Goal: Book appointment/travel/reservation

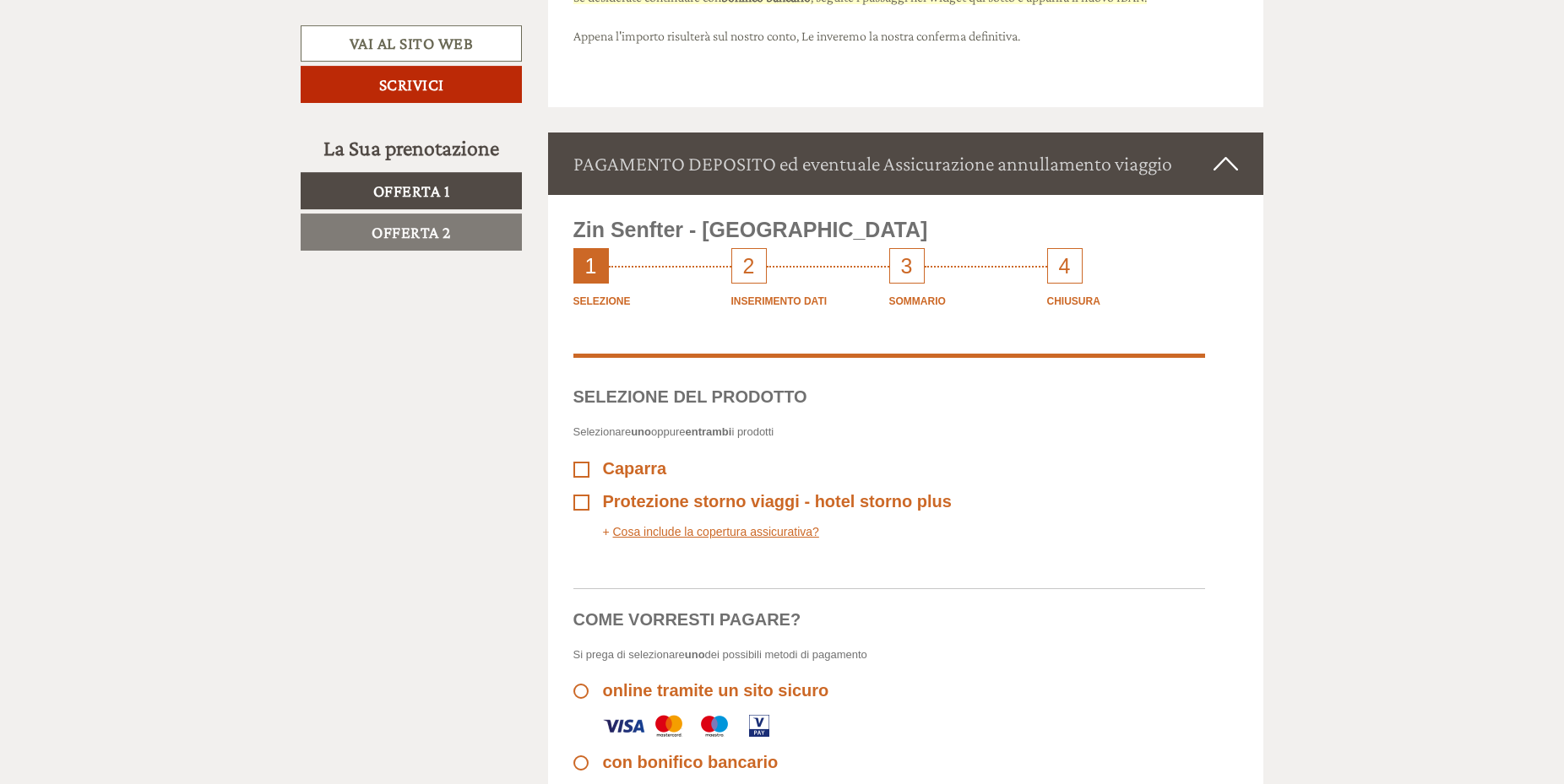
scroll to position [3874, 0]
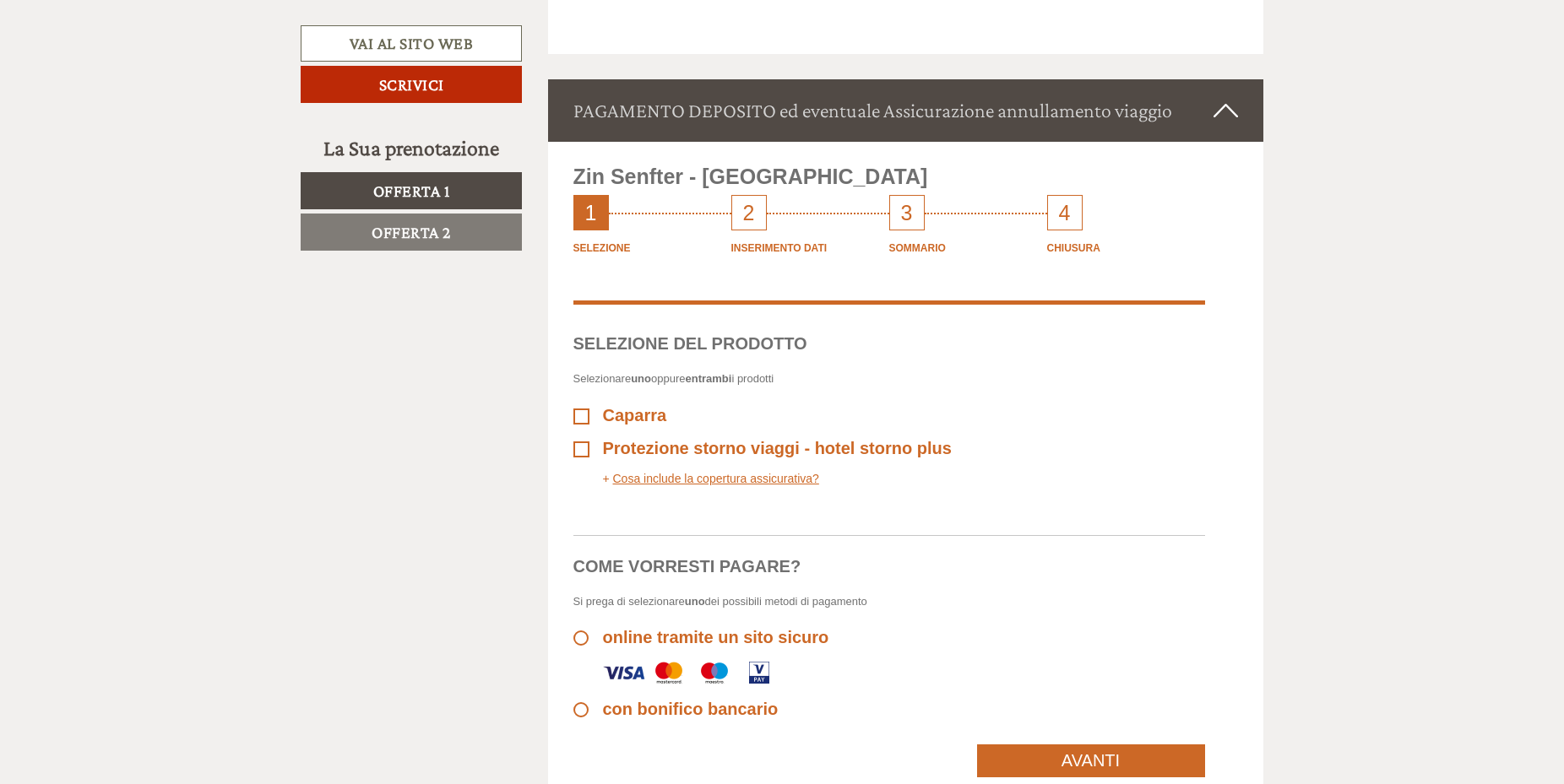
click at [584, 639] on span "online tramite un sito sicuro" at bounding box center [701, 637] width 255 height 19
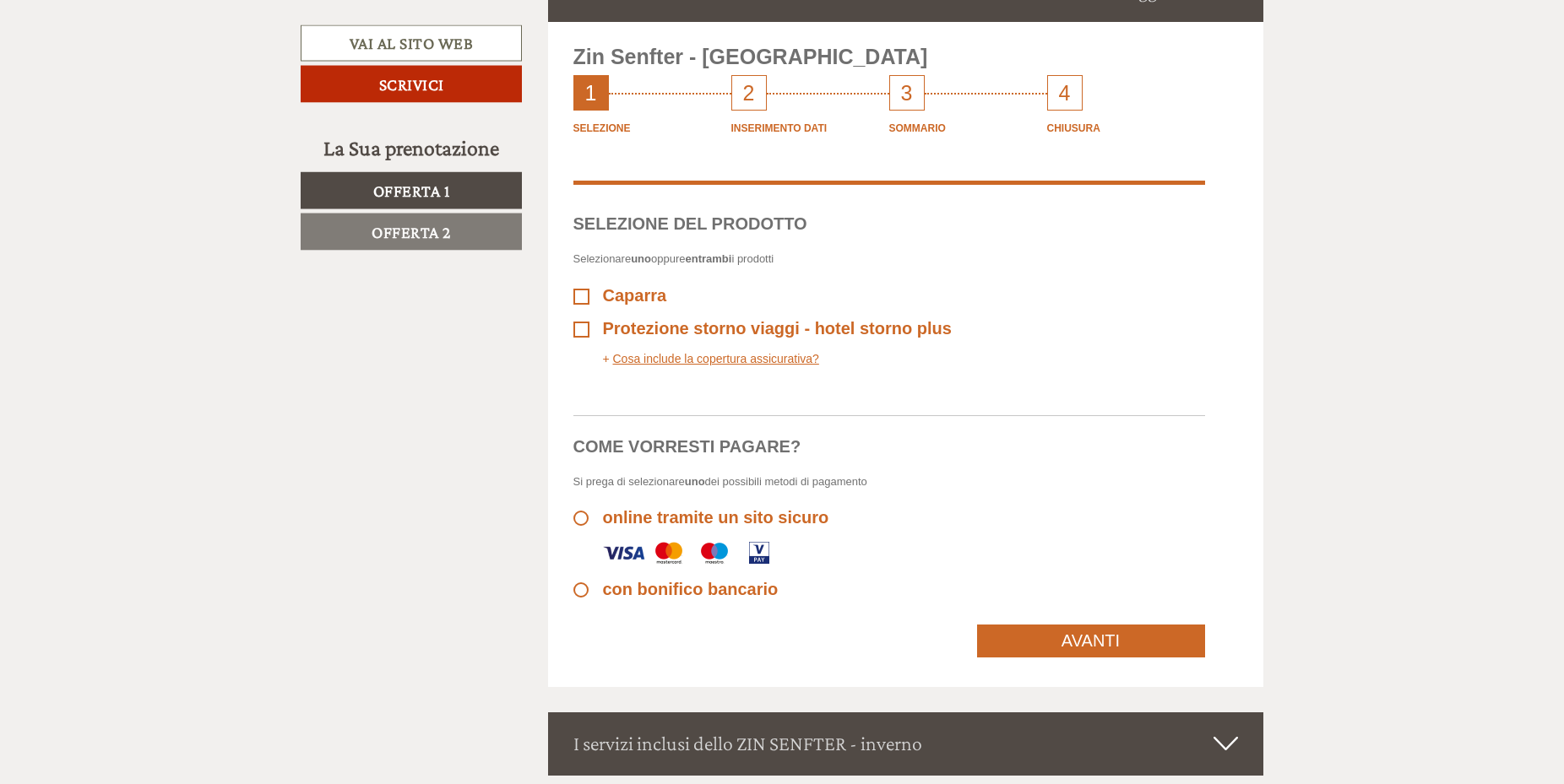
scroll to position [4132, 0]
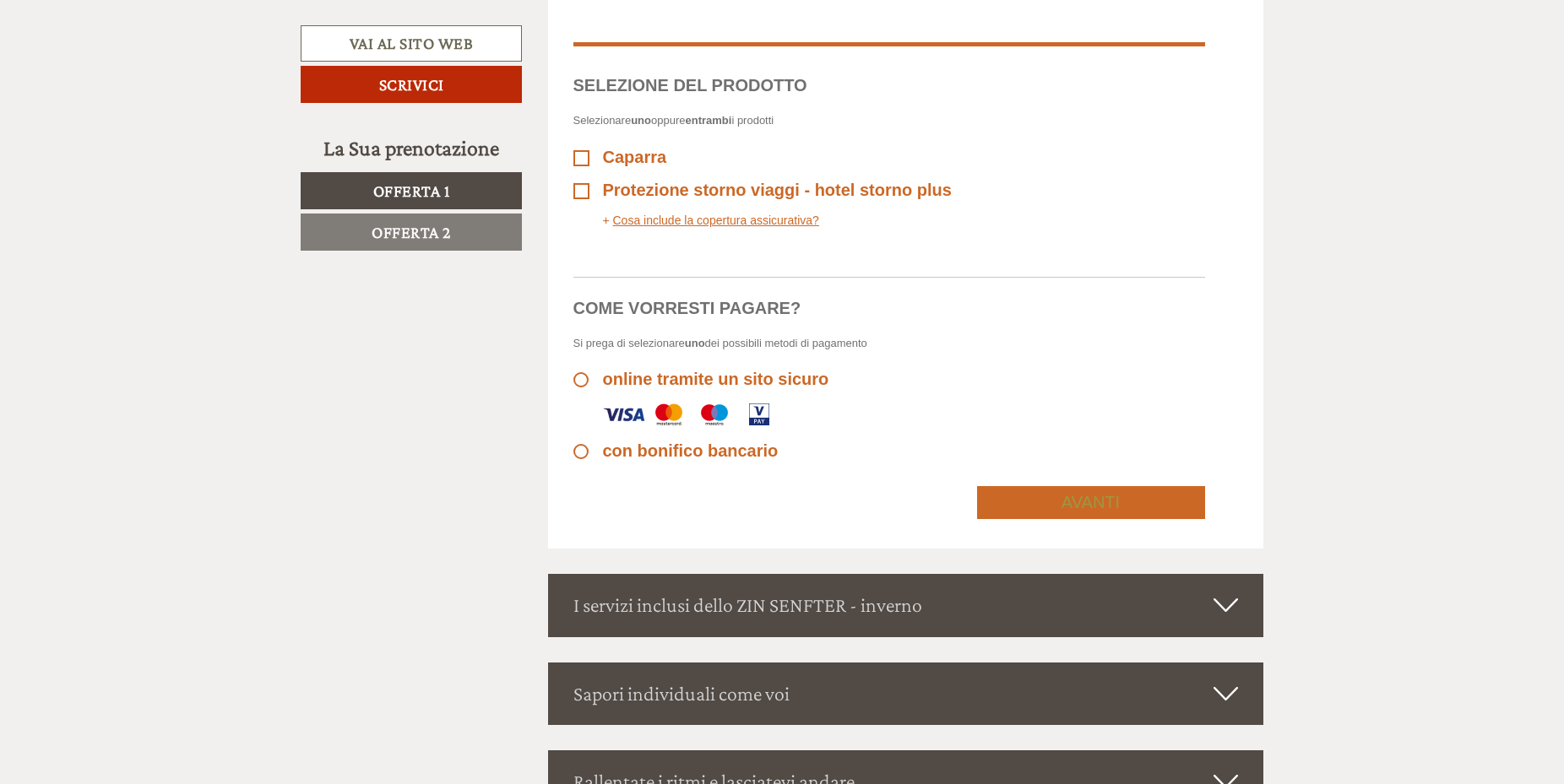
click at [1073, 502] on link "Avanti" at bounding box center [1091, 503] width 228 height 33
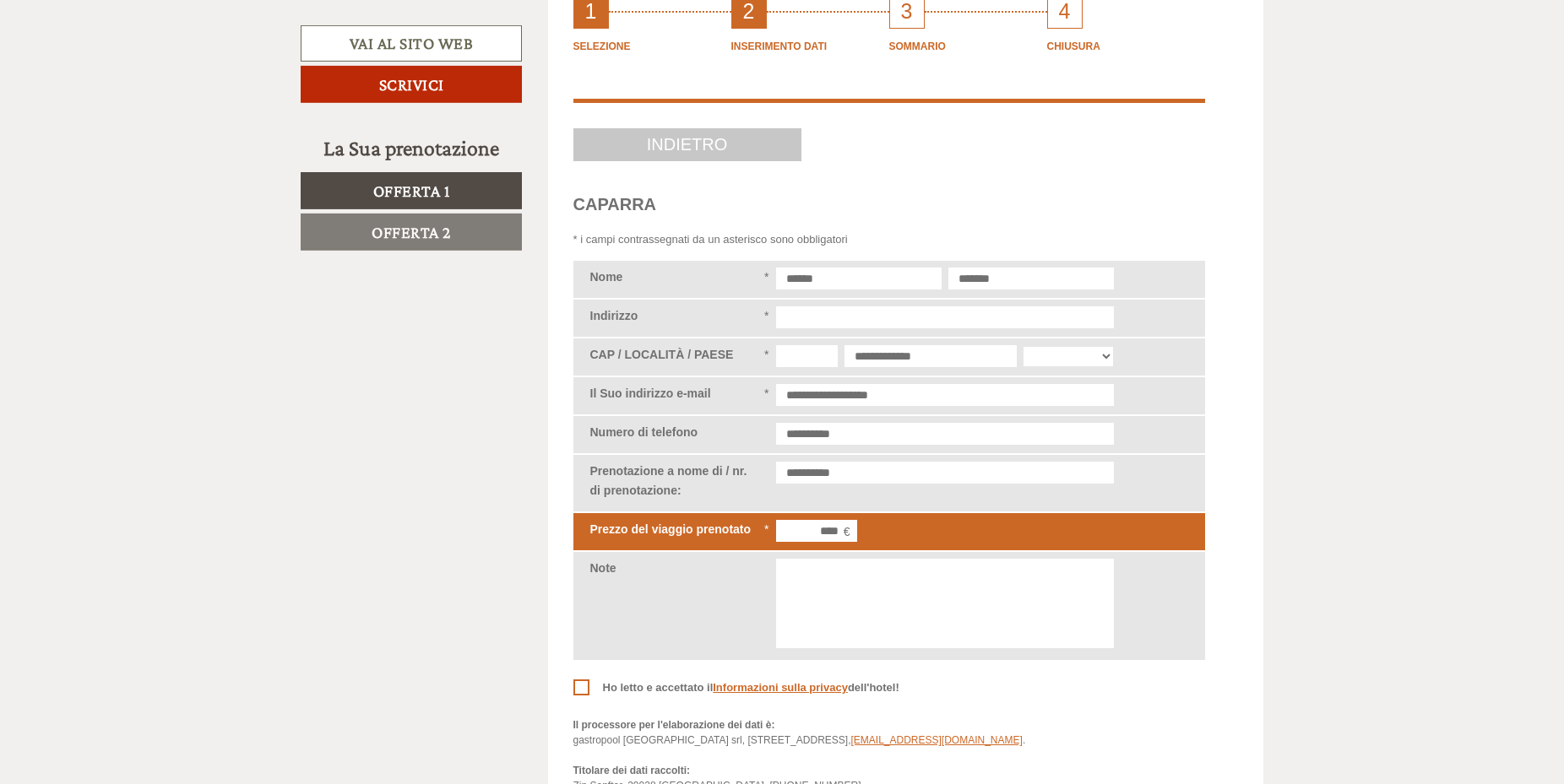
scroll to position [4070, 0]
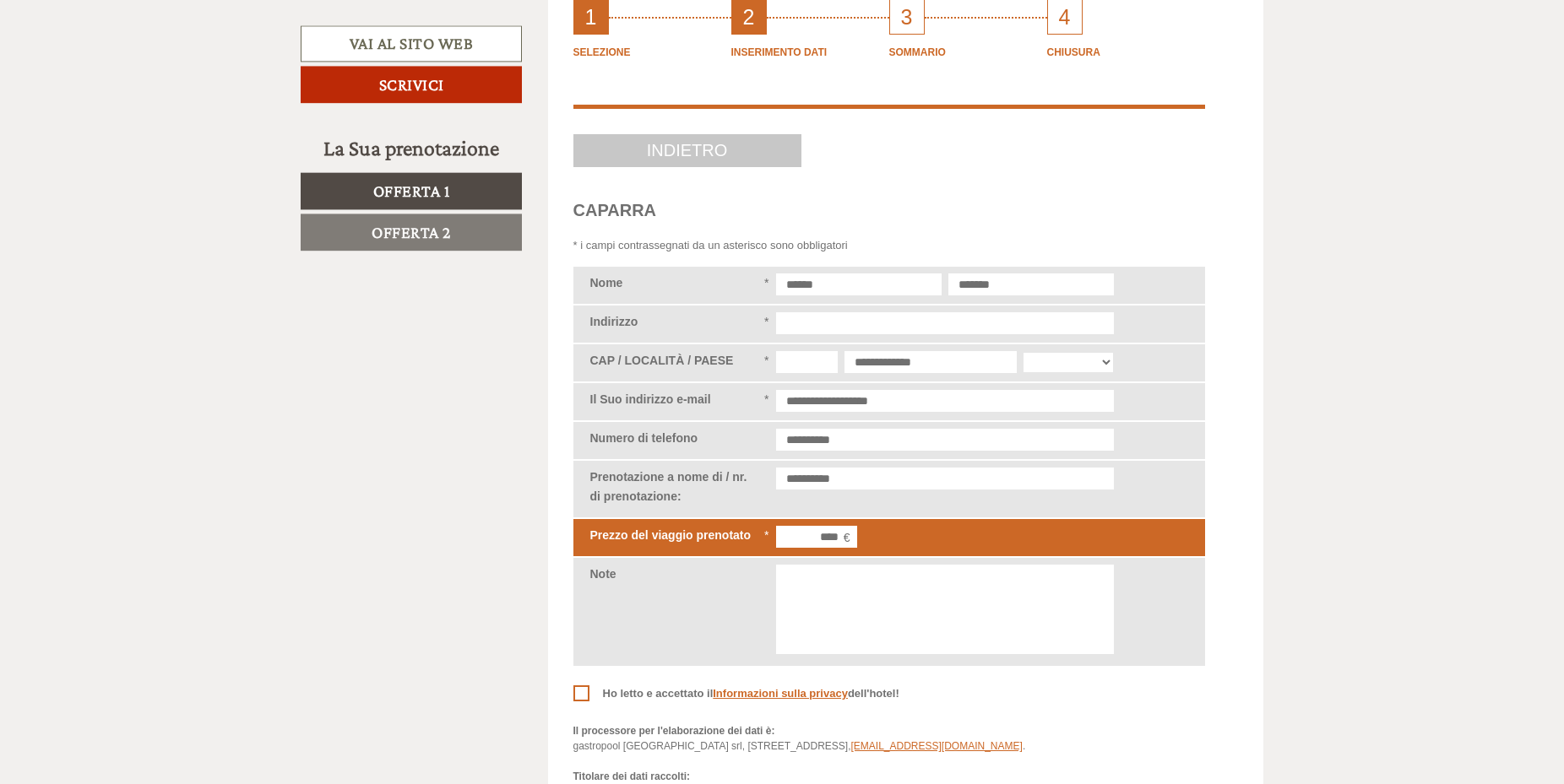
drag, startPoint x: 780, startPoint y: 537, endPoint x: 864, endPoint y: 535, distance: 84.0
click at [864, 535] on div "****" at bounding box center [945, 537] width 338 height 23
type input "********"
click at [583, 690] on span "Ho letto e accettato il Informazioni sulla privacy dell'hotel!" at bounding box center [735, 694] width 325 height 17
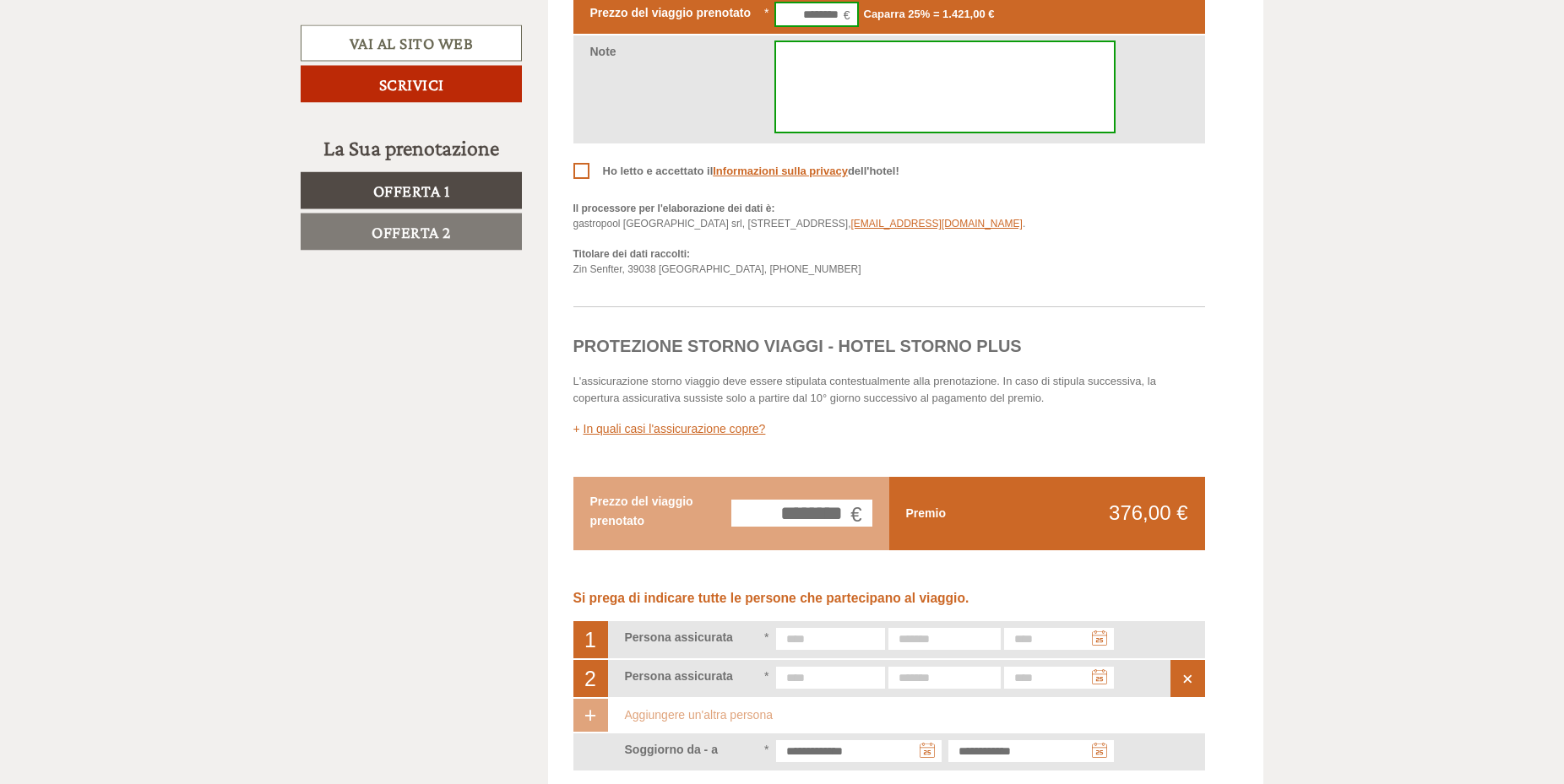
scroll to position [4672, 0]
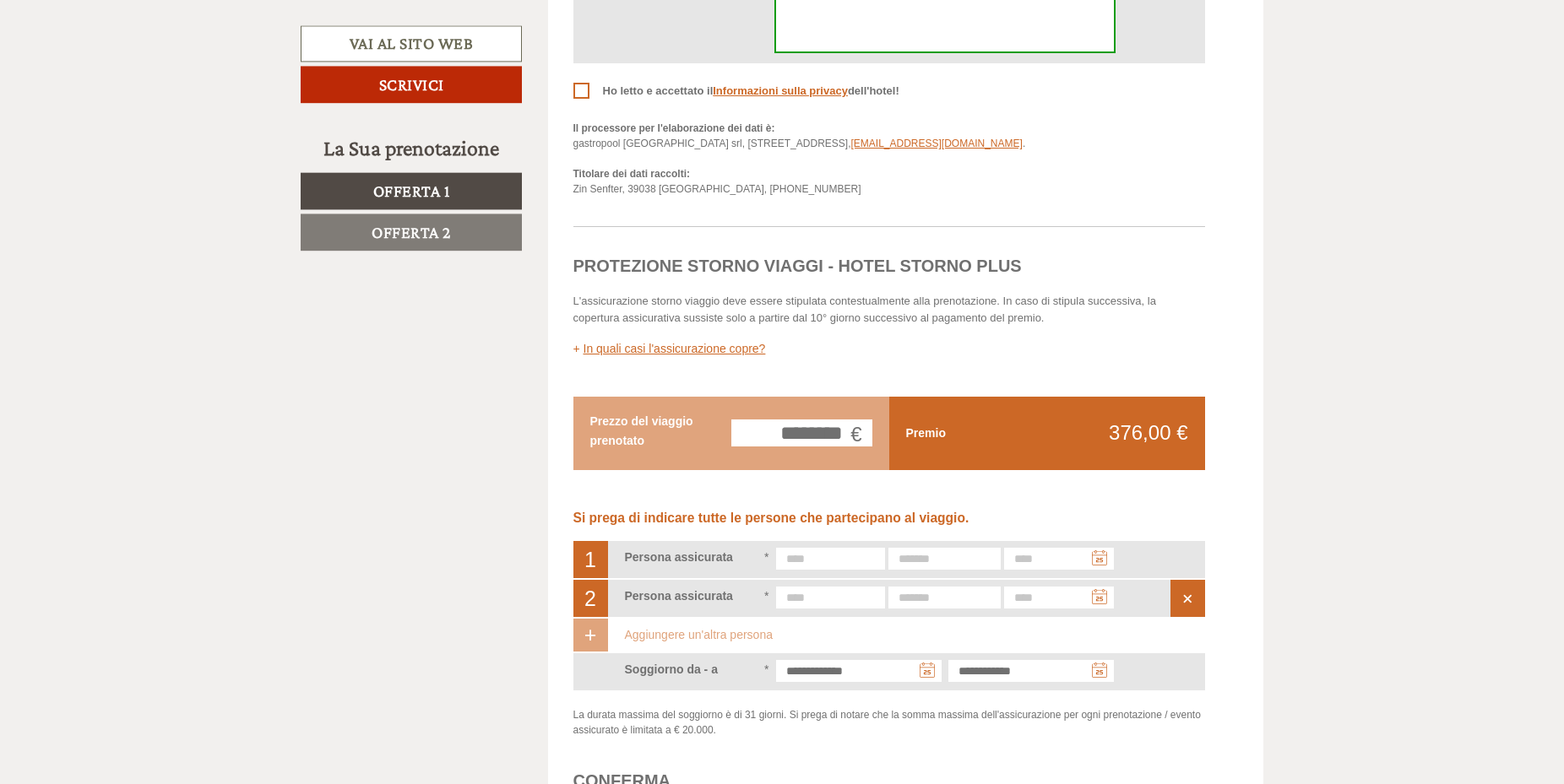
click at [587, 633] on div "+" at bounding box center [590, 635] width 35 height 33
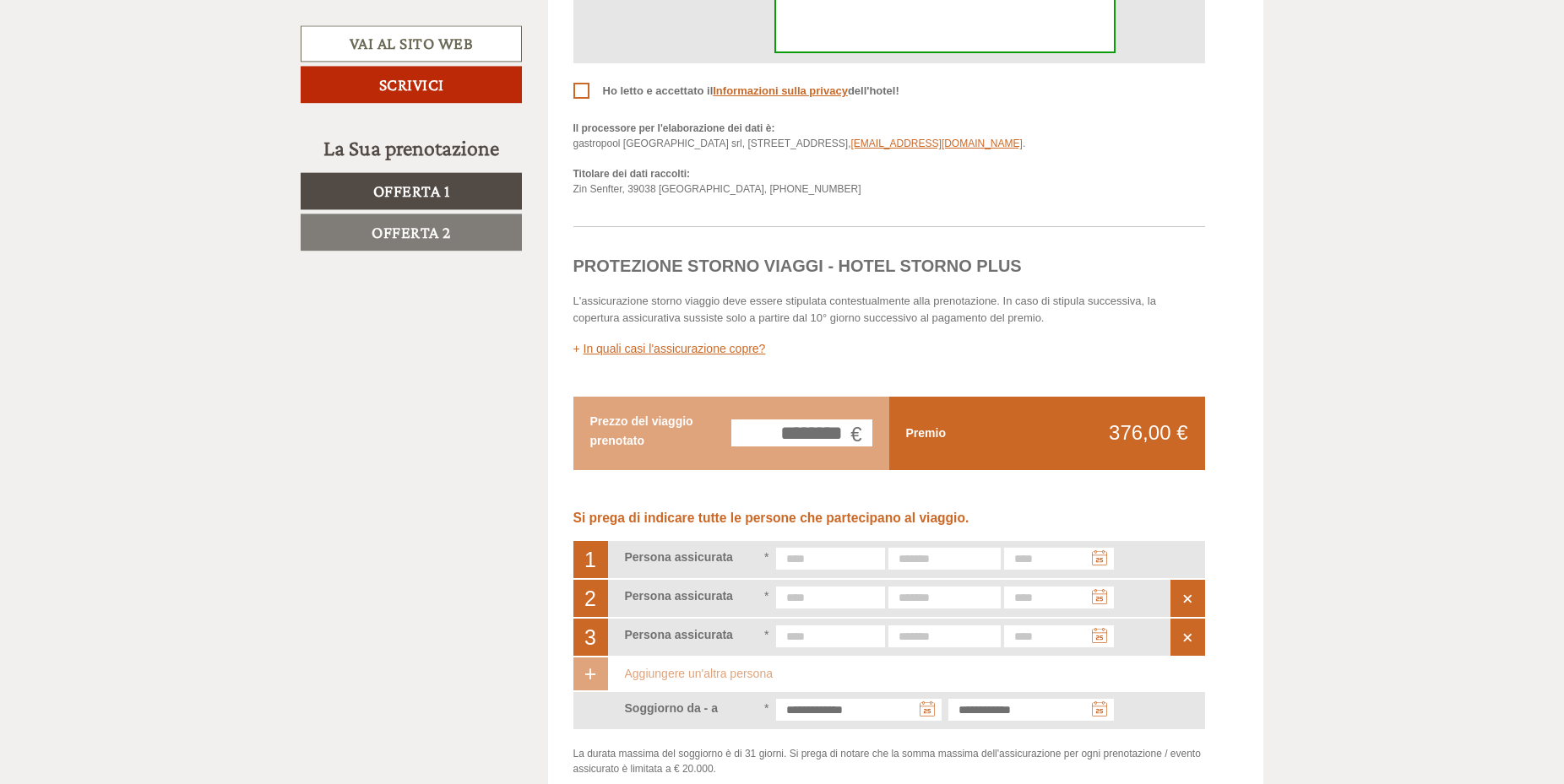
click at [592, 672] on div "+" at bounding box center [590, 674] width 35 height 33
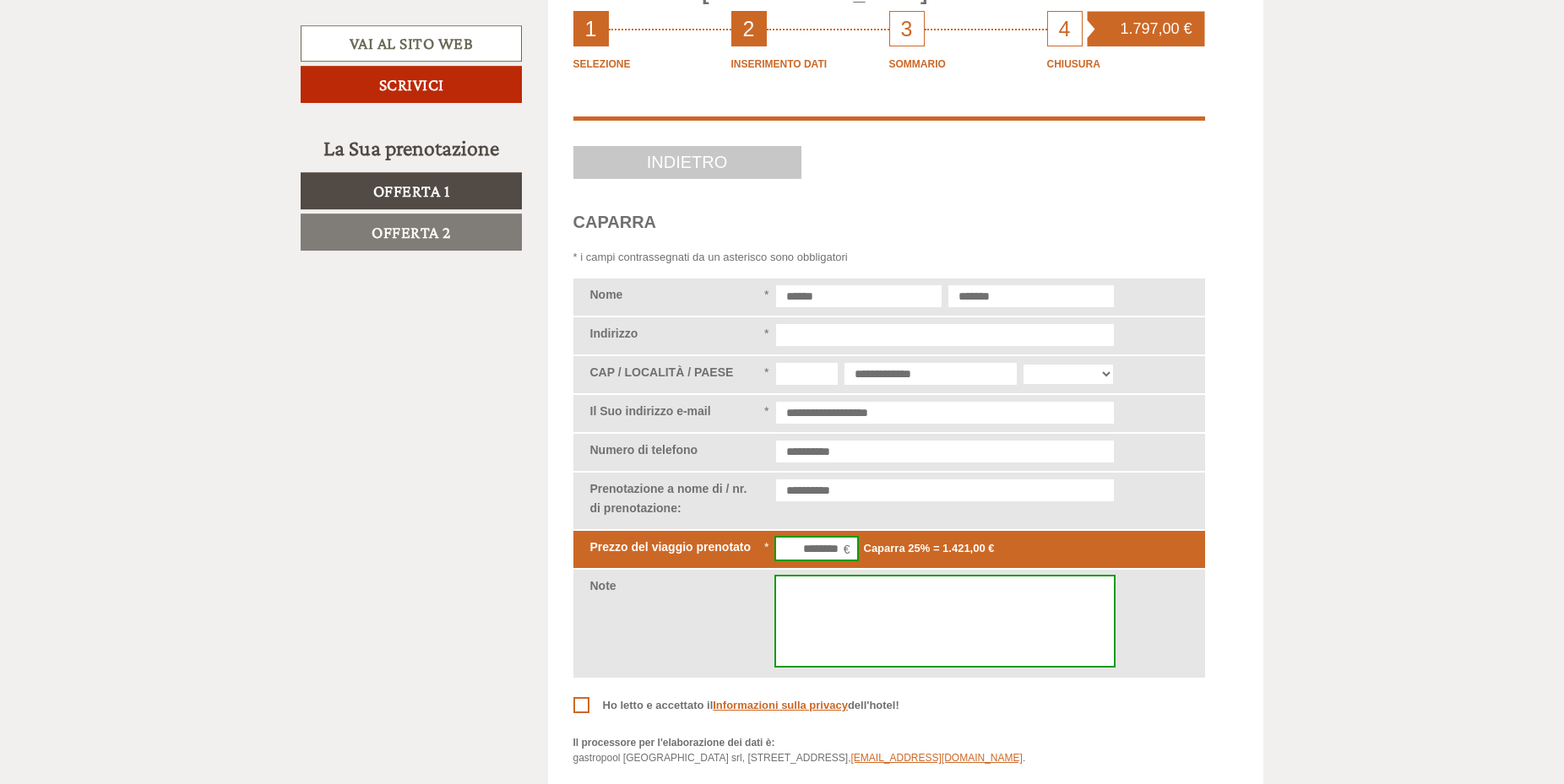
scroll to position [3812, 0]
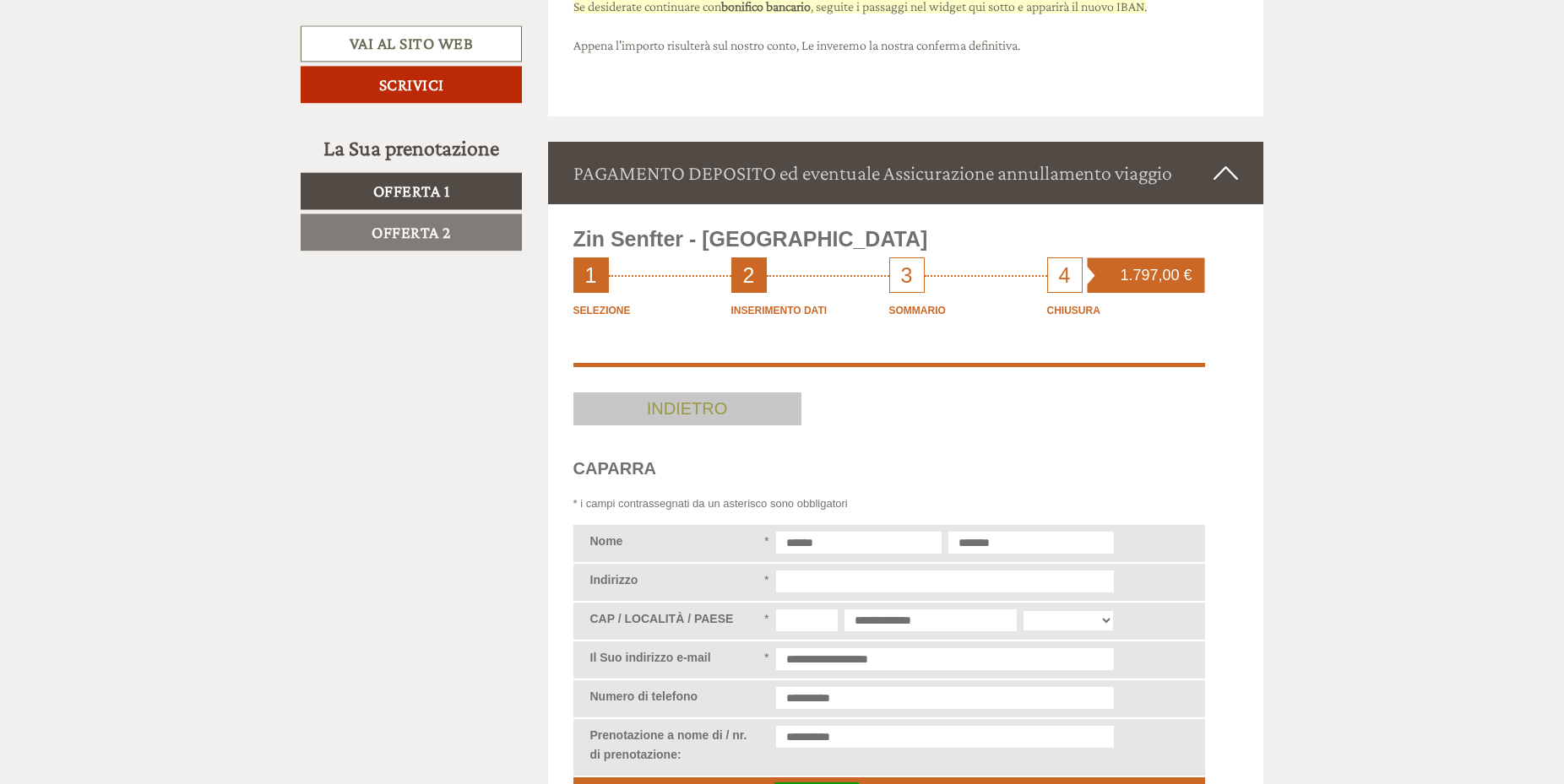
click at [683, 412] on link "Indietro" at bounding box center [686, 409] width 228 height 33
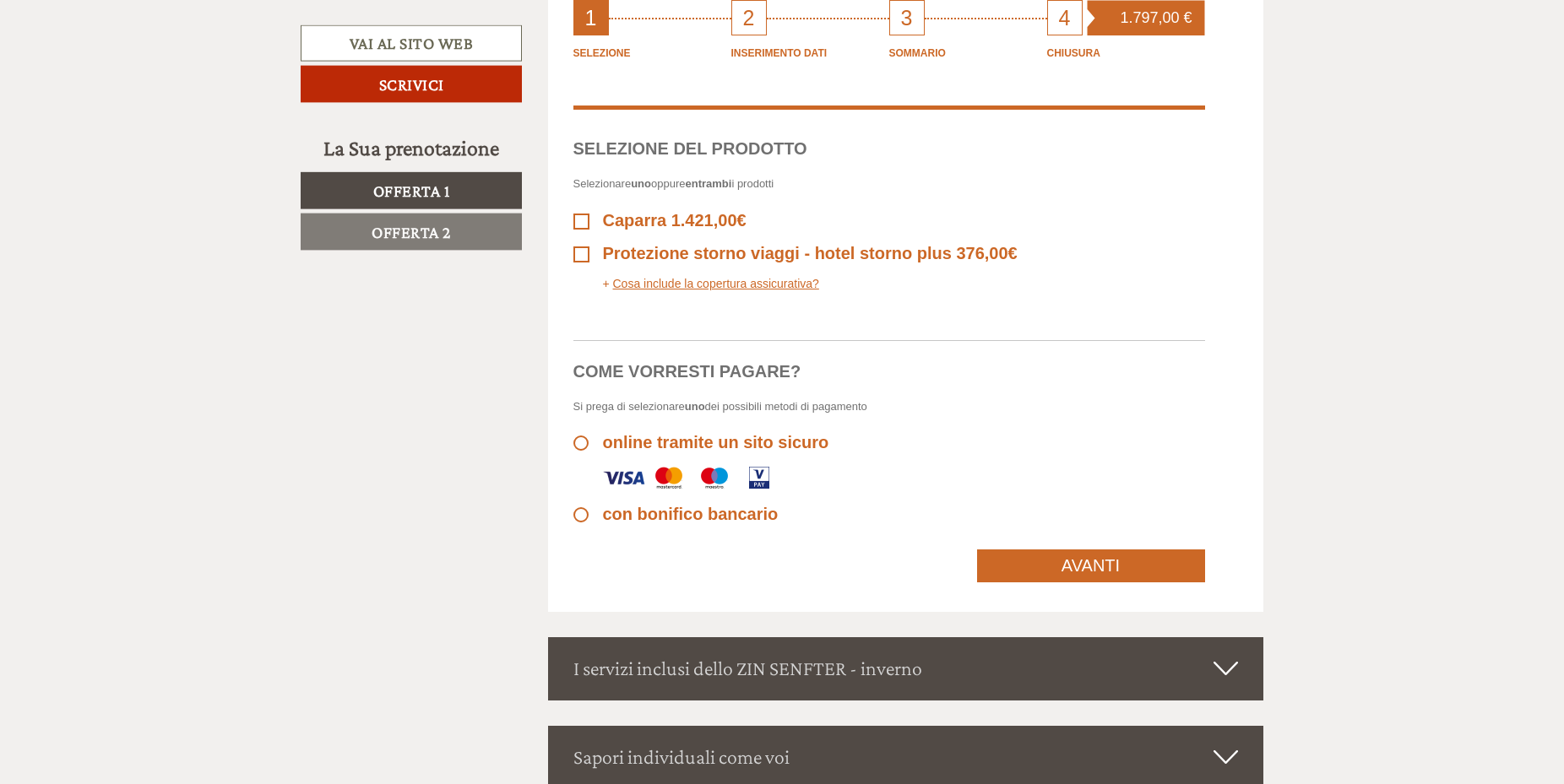
scroll to position [4070, 0]
click at [582, 515] on span "con bonifico bancario" at bounding box center [676, 513] width 205 height 19
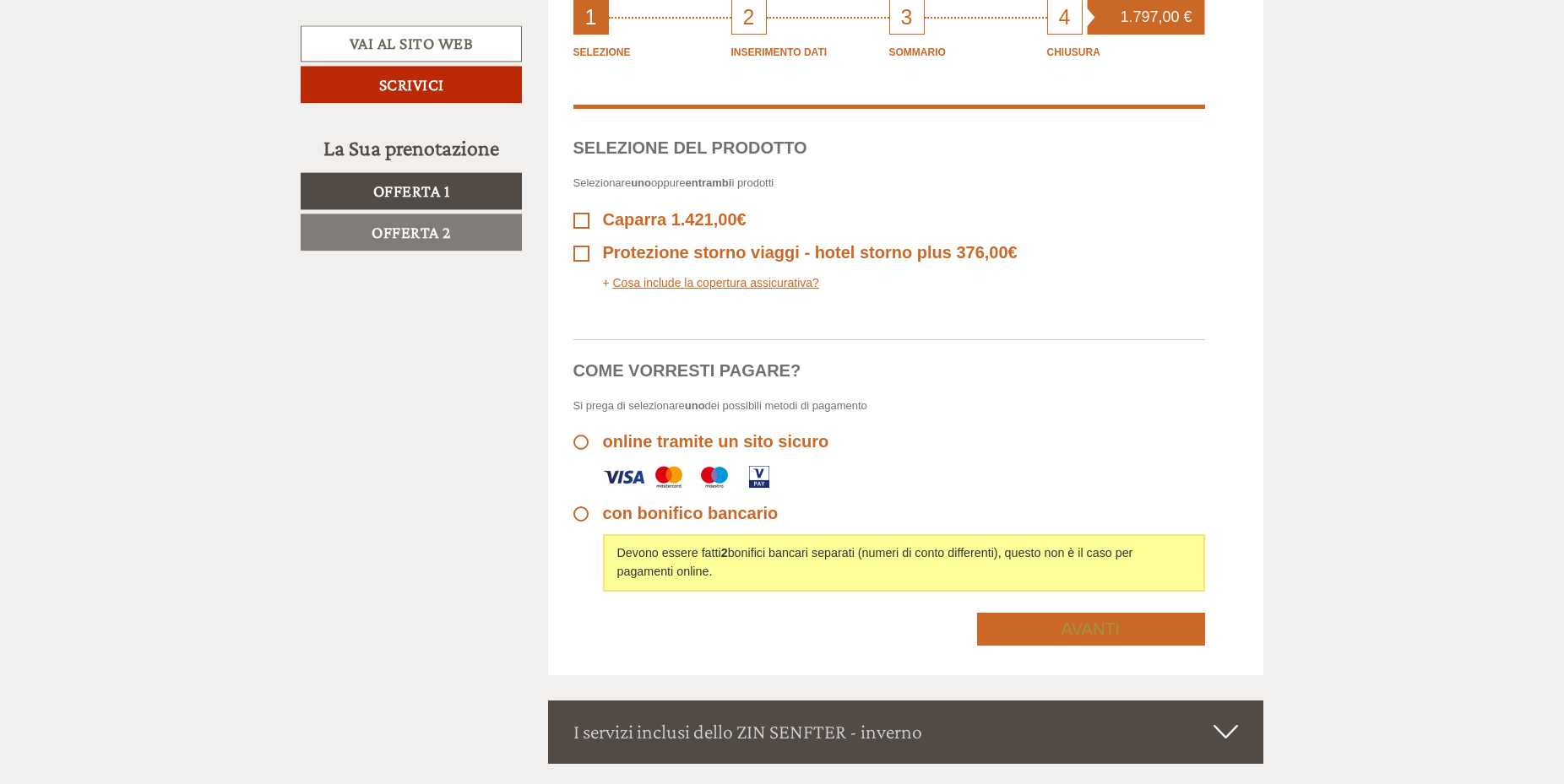
click at [1069, 628] on link "Avanti" at bounding box center [1091, 629] width 228 height 33
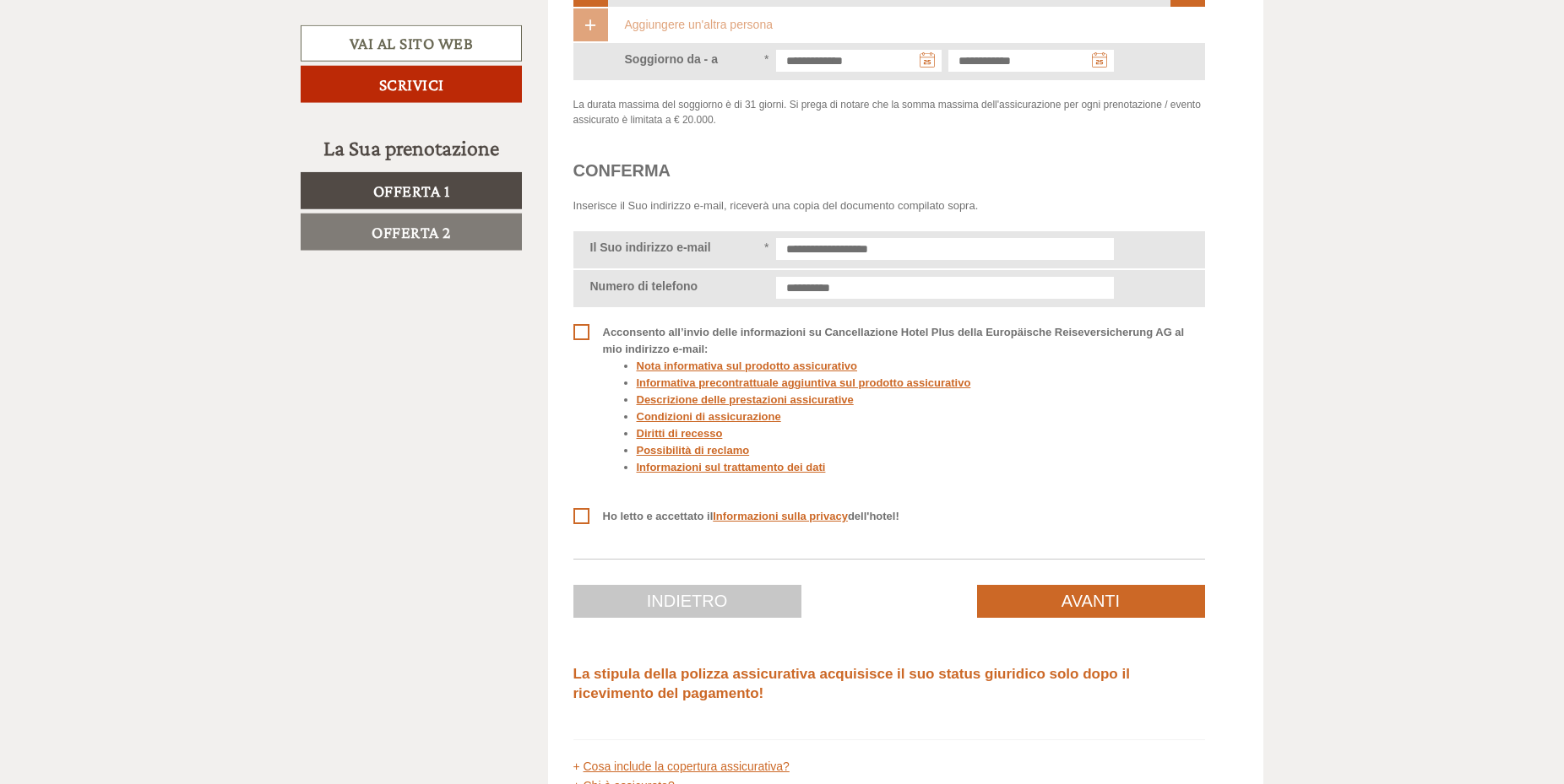
scroll to position [5447, 0]
